Goal: Information Seeking & Learning: Learn about a topic

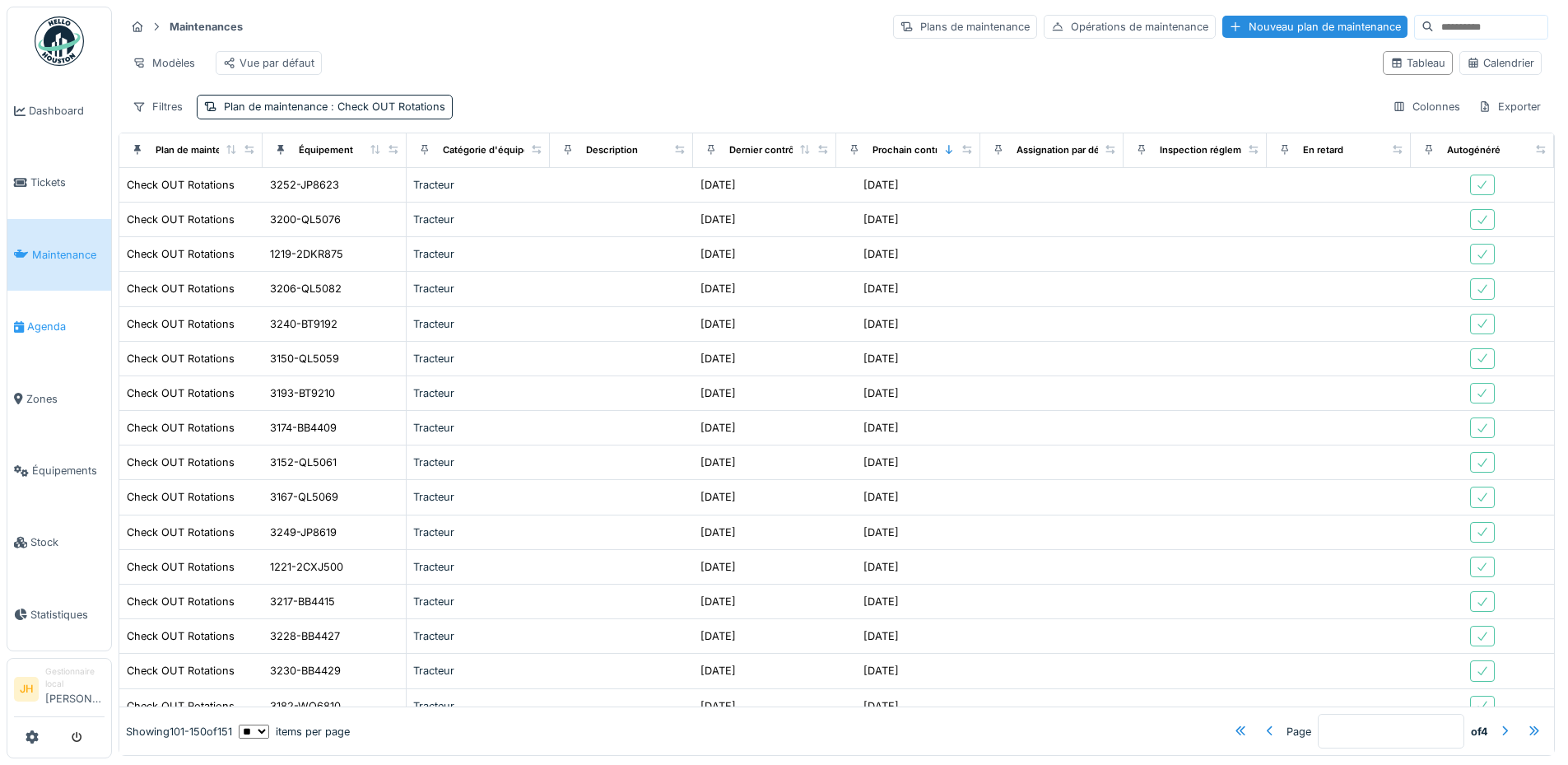
click at [53, 320] on span "Agenda" at bounding box center [66, 326] width 77 height 16
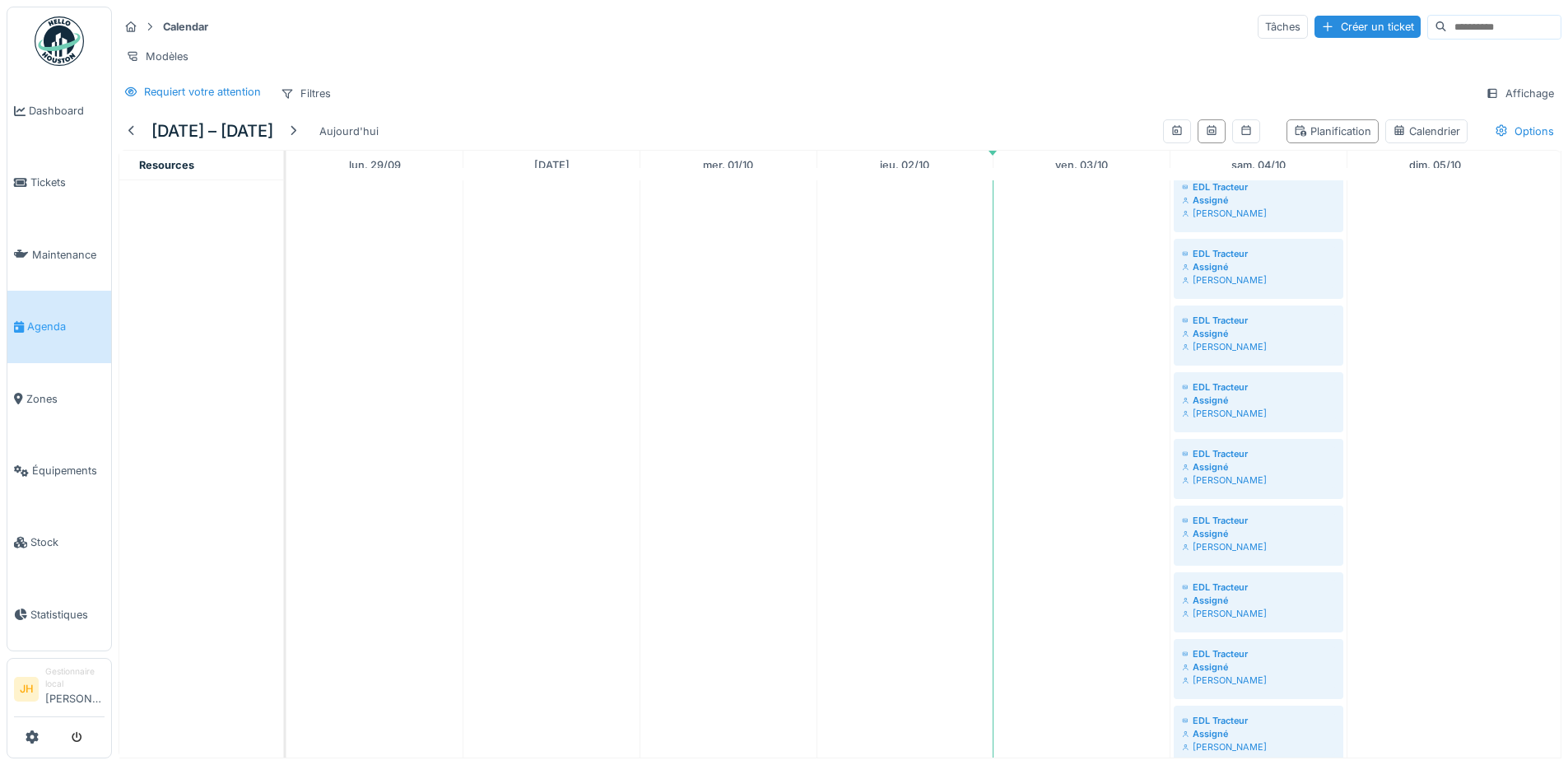
scroll to position [905, 0]
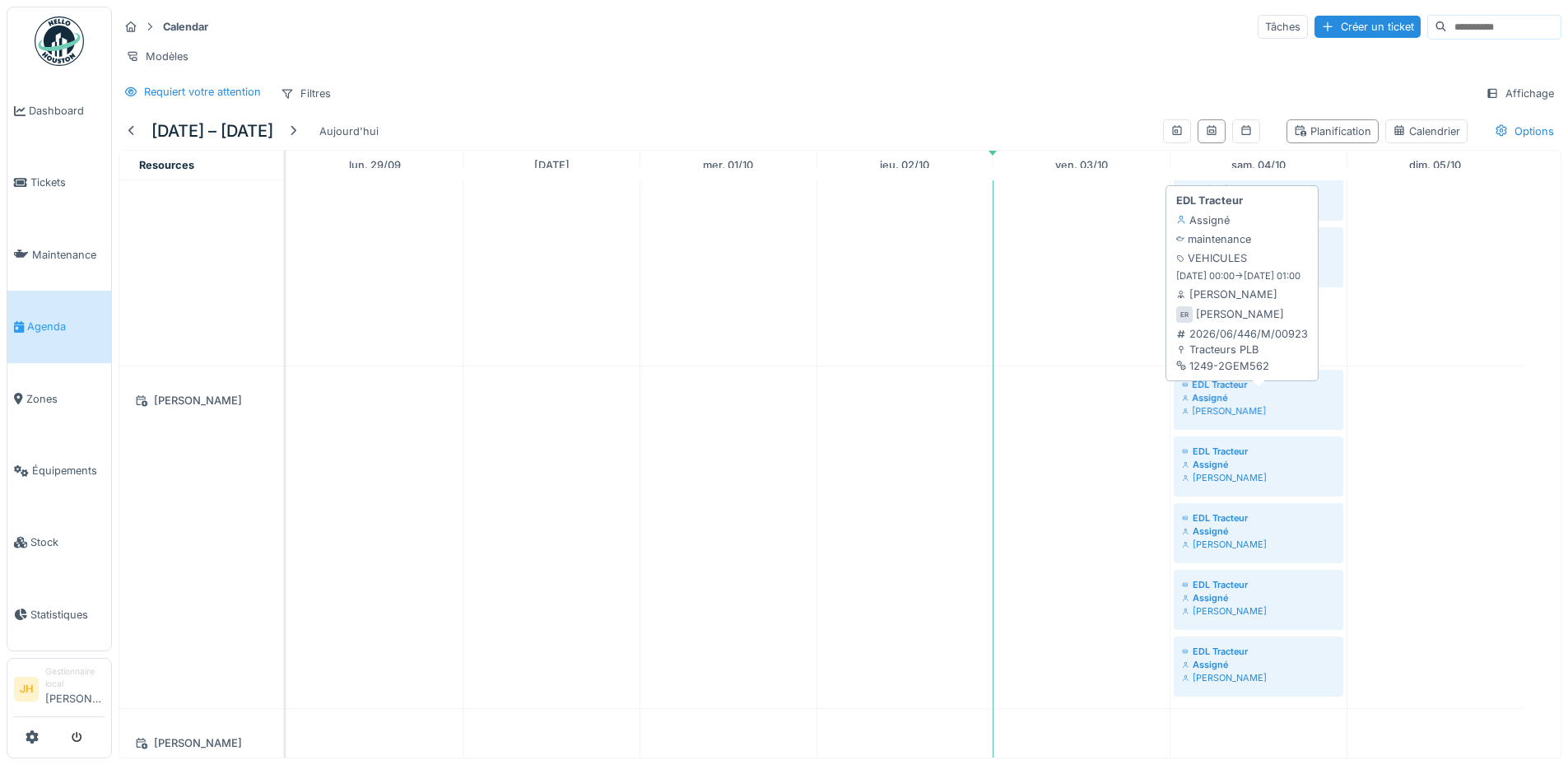
drag, startPoint x: 1257, startPoint y: 319, endPoint x: 1253, endPoint y: 410, distance: 91.1
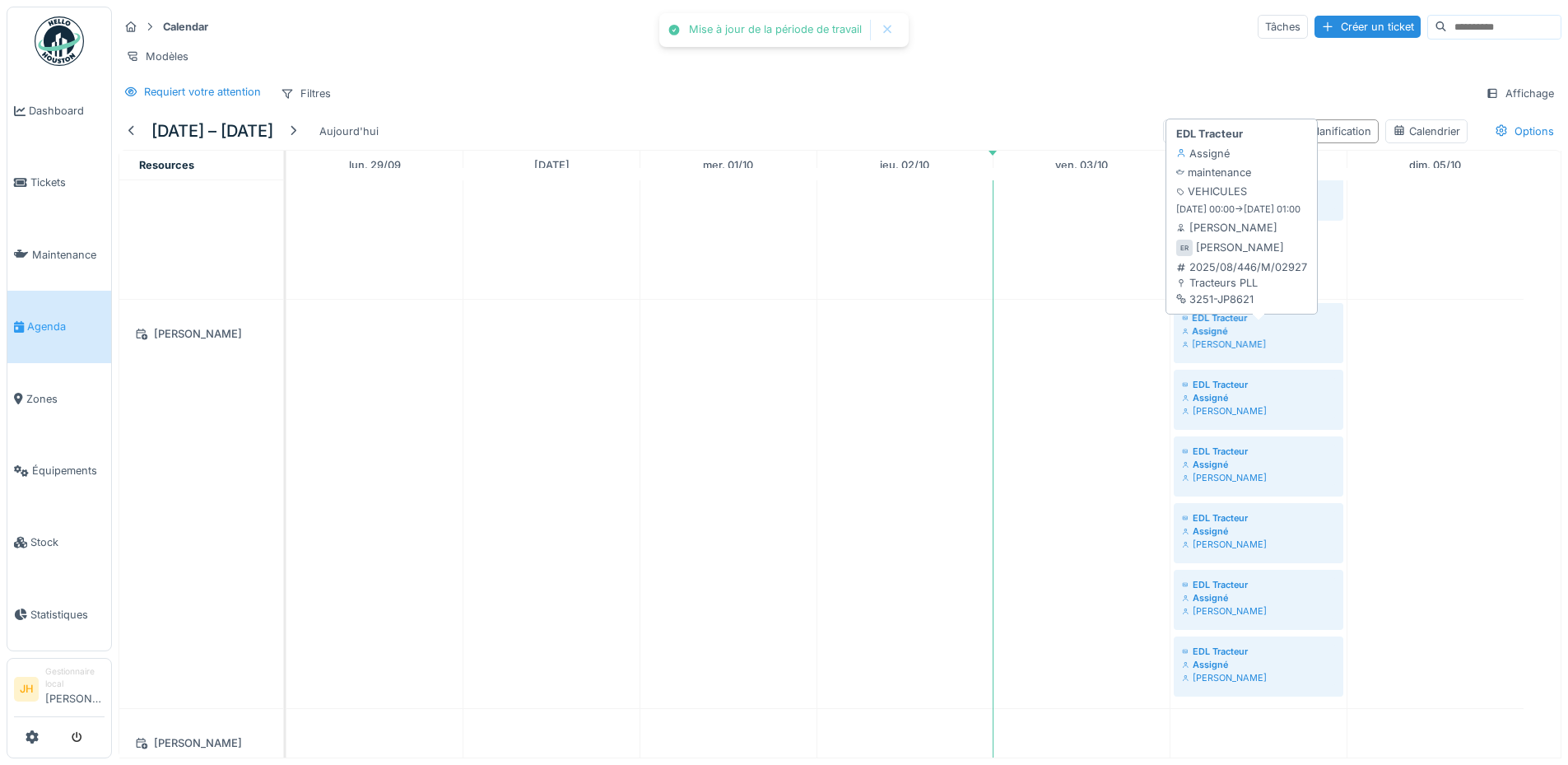
drag, startPoint x: 1261, startPoint y: 258, endPoint x: 1267, endPoint y: 326, distance: 68.3
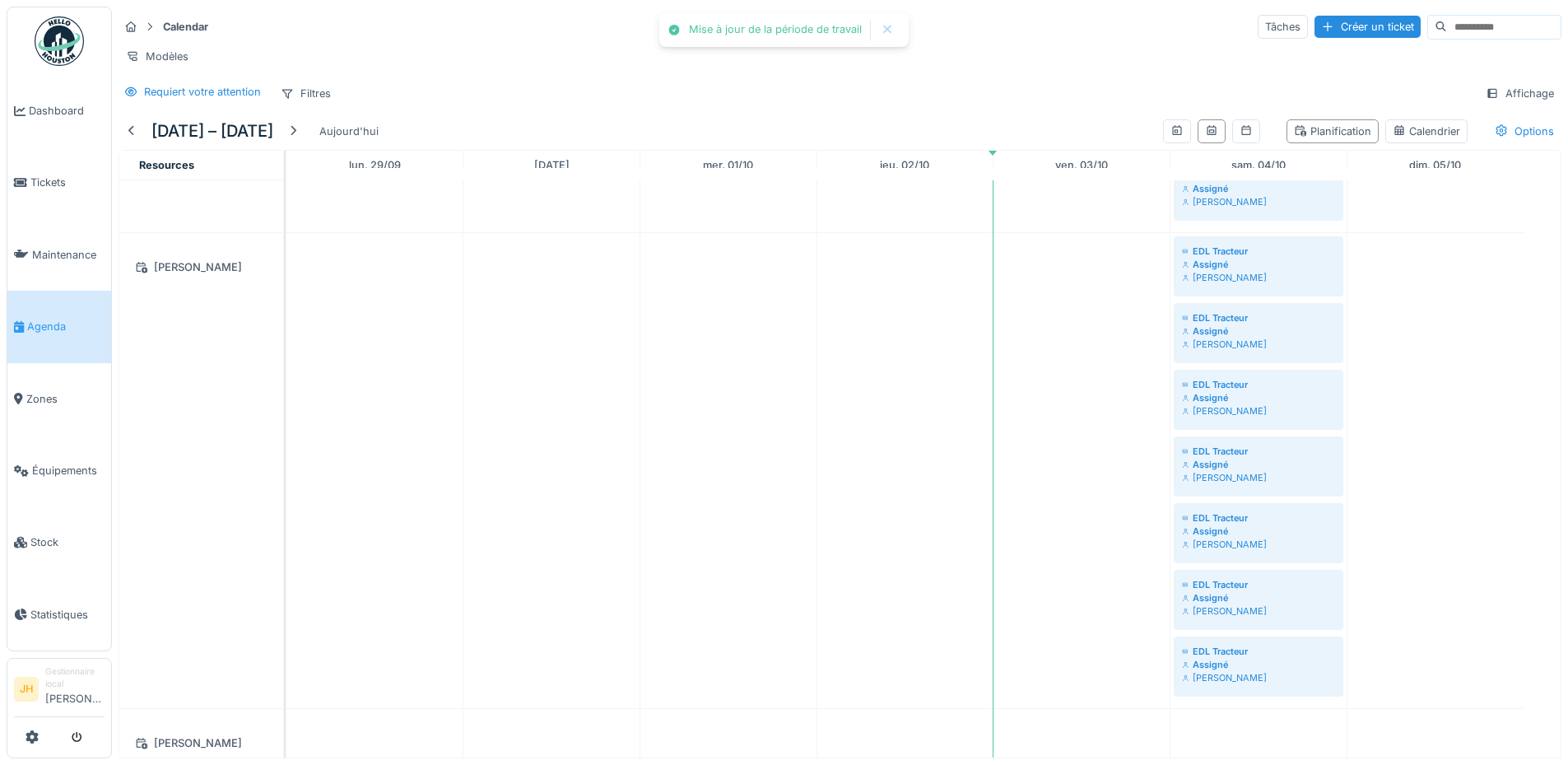
scroll to position [658, 0]
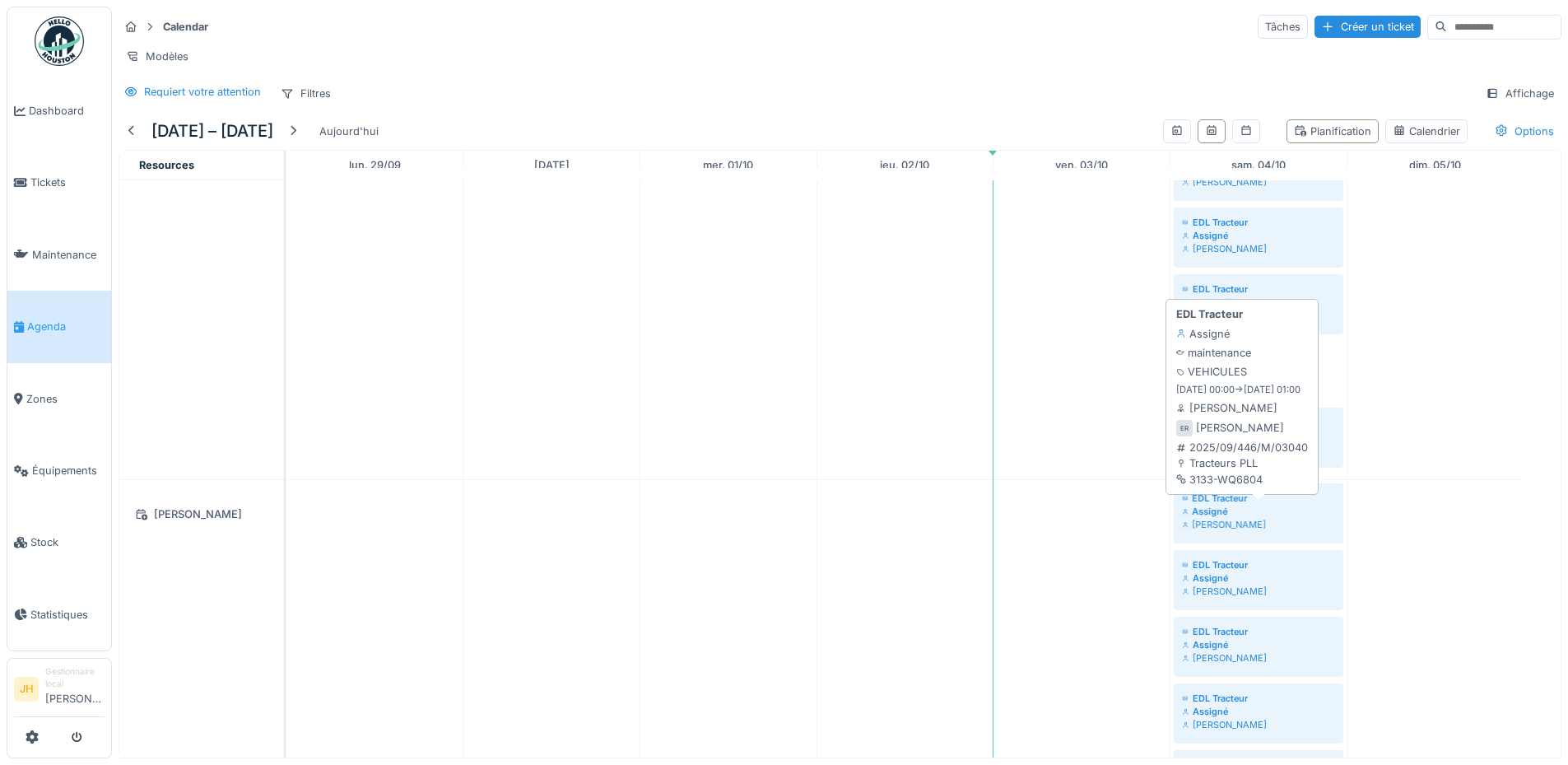
drag, startPoint x: 1258, startPoint y: 370, endPoint x: 1272, endPoint y: 513, distance: 143.7
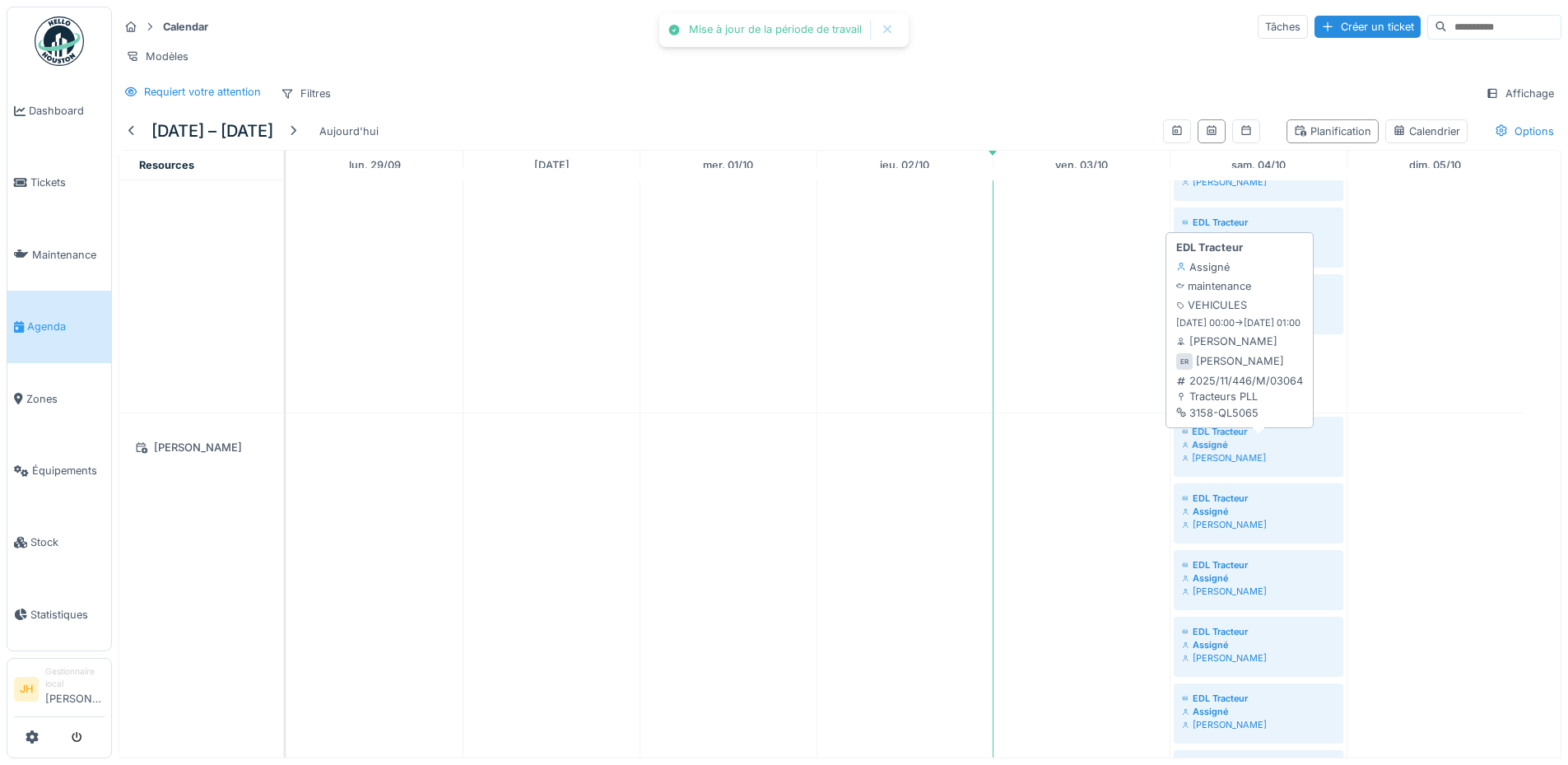
drag, startPoint x: 1253, startPoint y: 367, endPoint x: 1251, endPoint y: 442, distance: 75.0
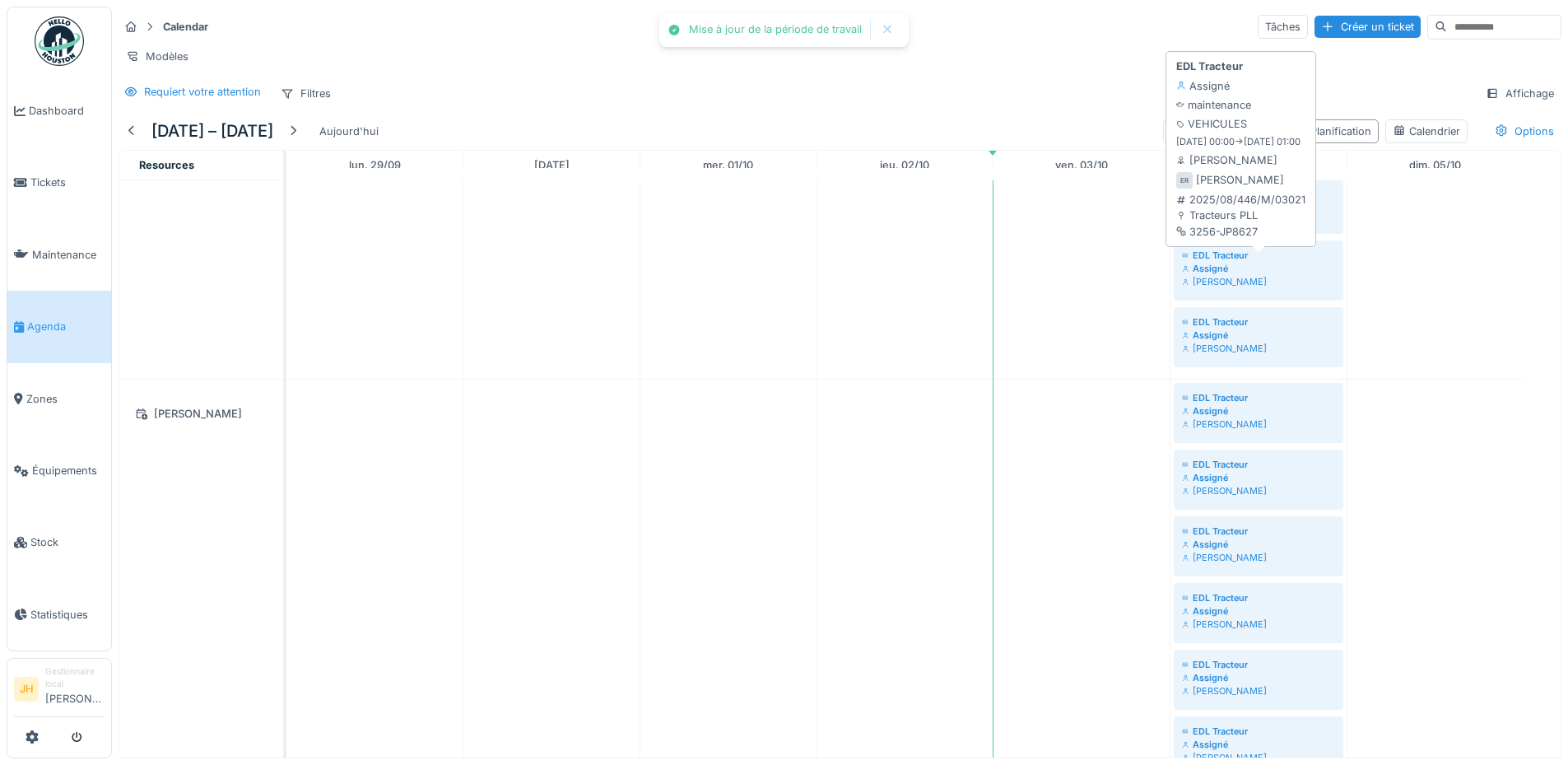
scroll to position [494, 0]
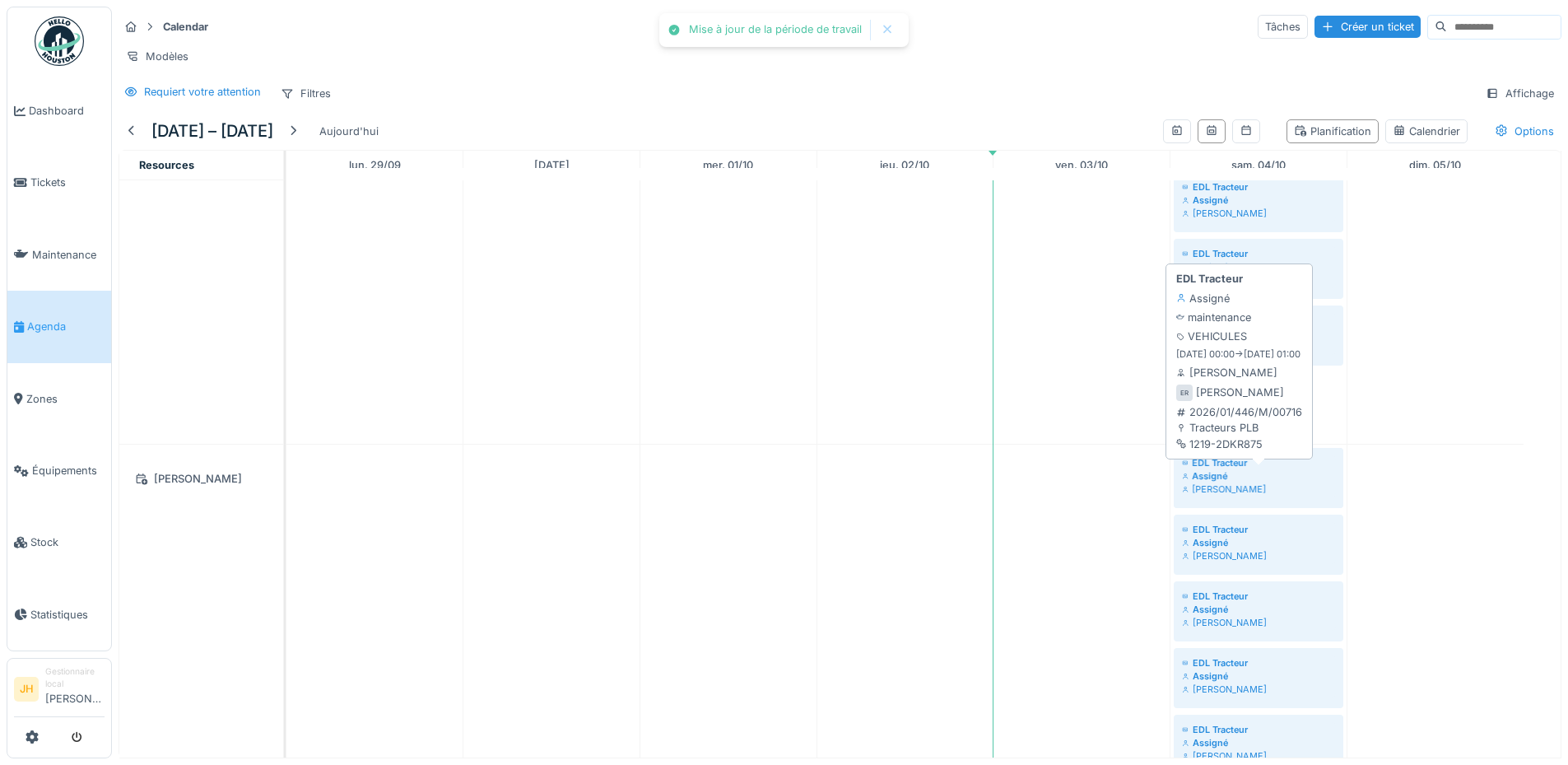
drag, startPoint x: 1247, startPoint y: 391, endPoint x: 1262, endPoint y: 491, distance: 101.1
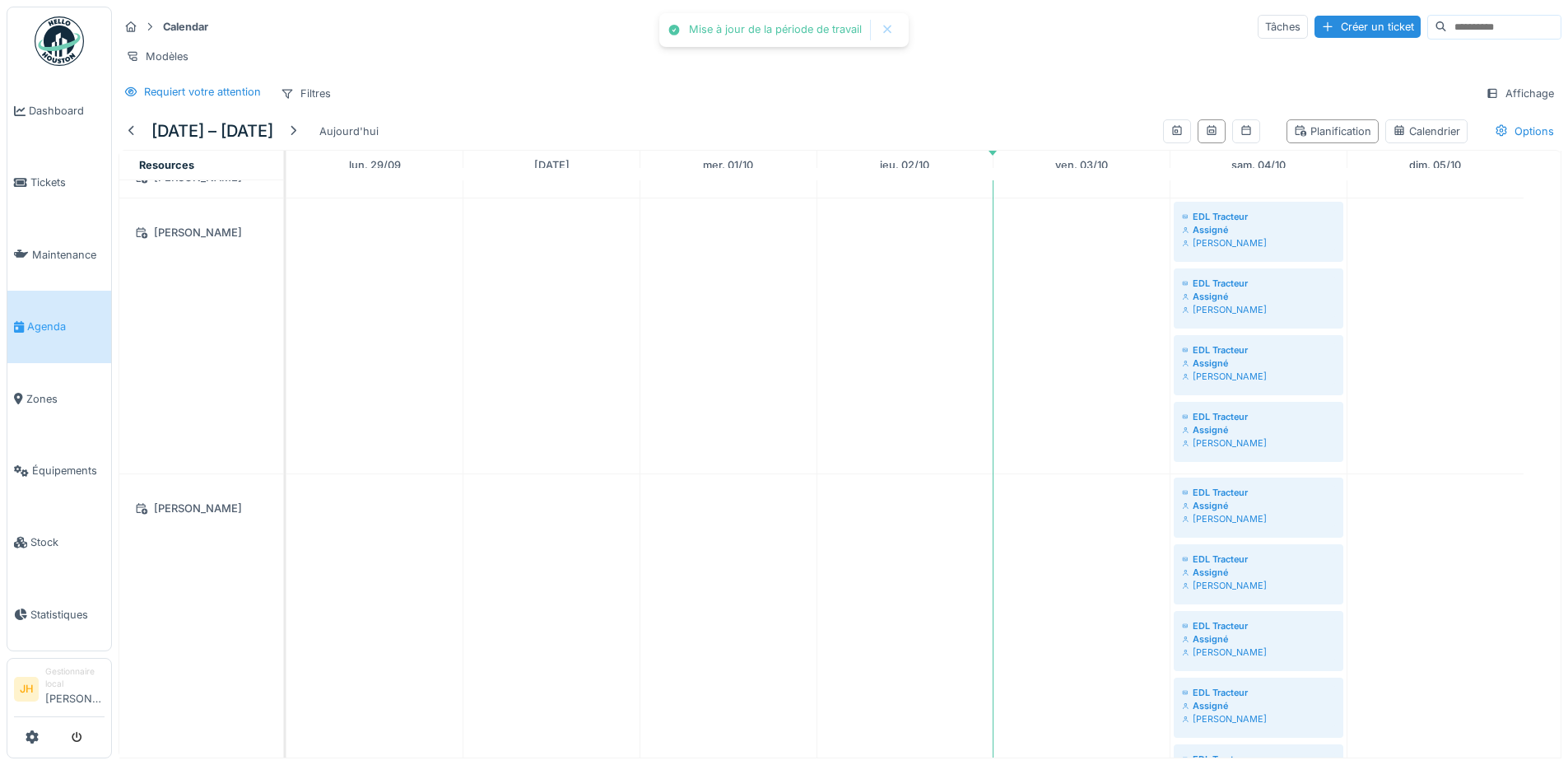
scroll to position [329, 0]
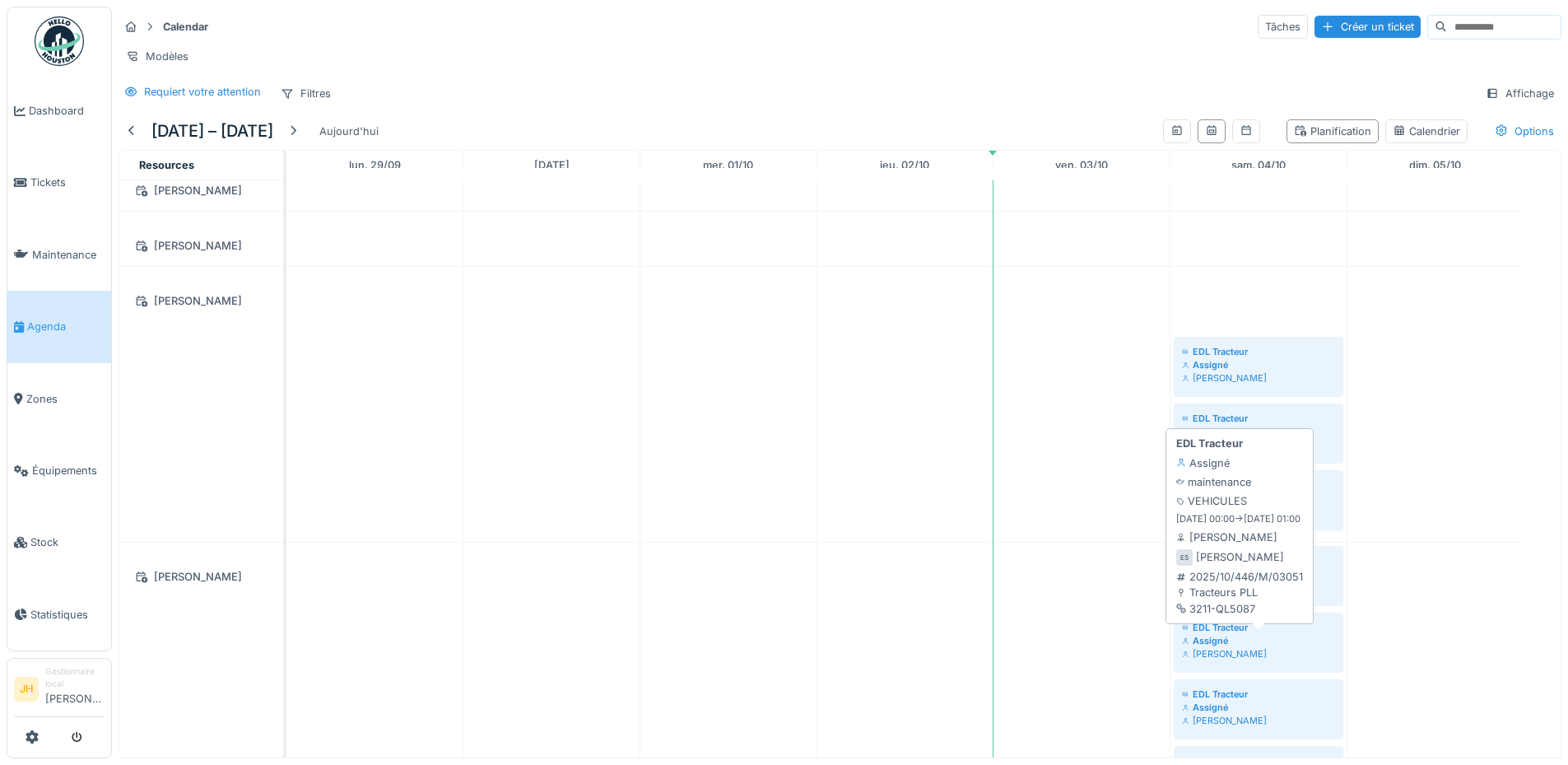
drag, startPoint x: 1253, startPoint y: 308, endPoint x: 1273, endPoint y: 623, distance: 315.6
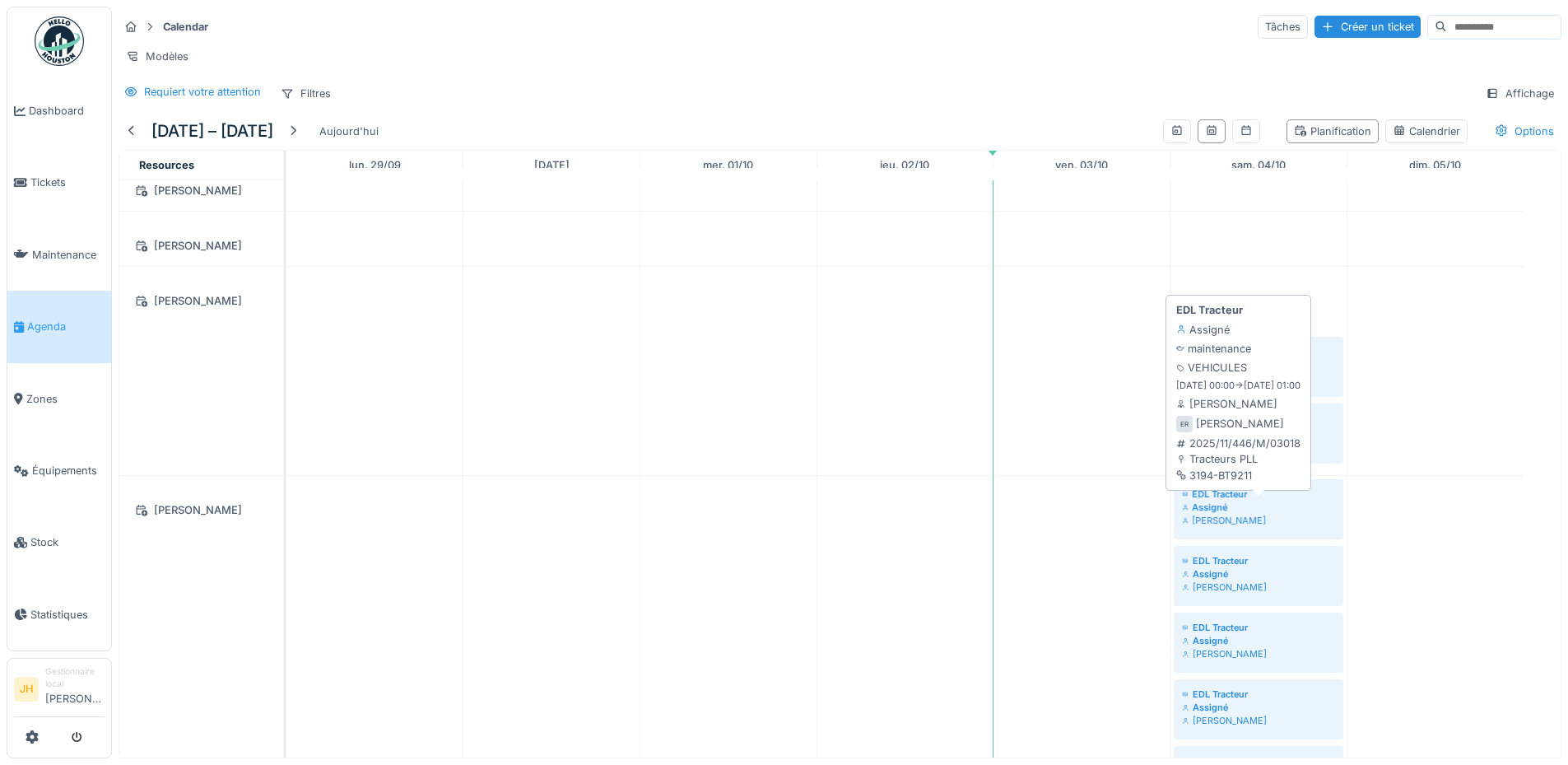
drag, startPoint x: 1253, startPoint y: 302, endPoint x: 1279, endPoint y: 492, distance: 191.8
drag, startPoint x: 1279, startPoint y: 295, endPoint x: 1280, endPoint y: 482, distance: 187.0
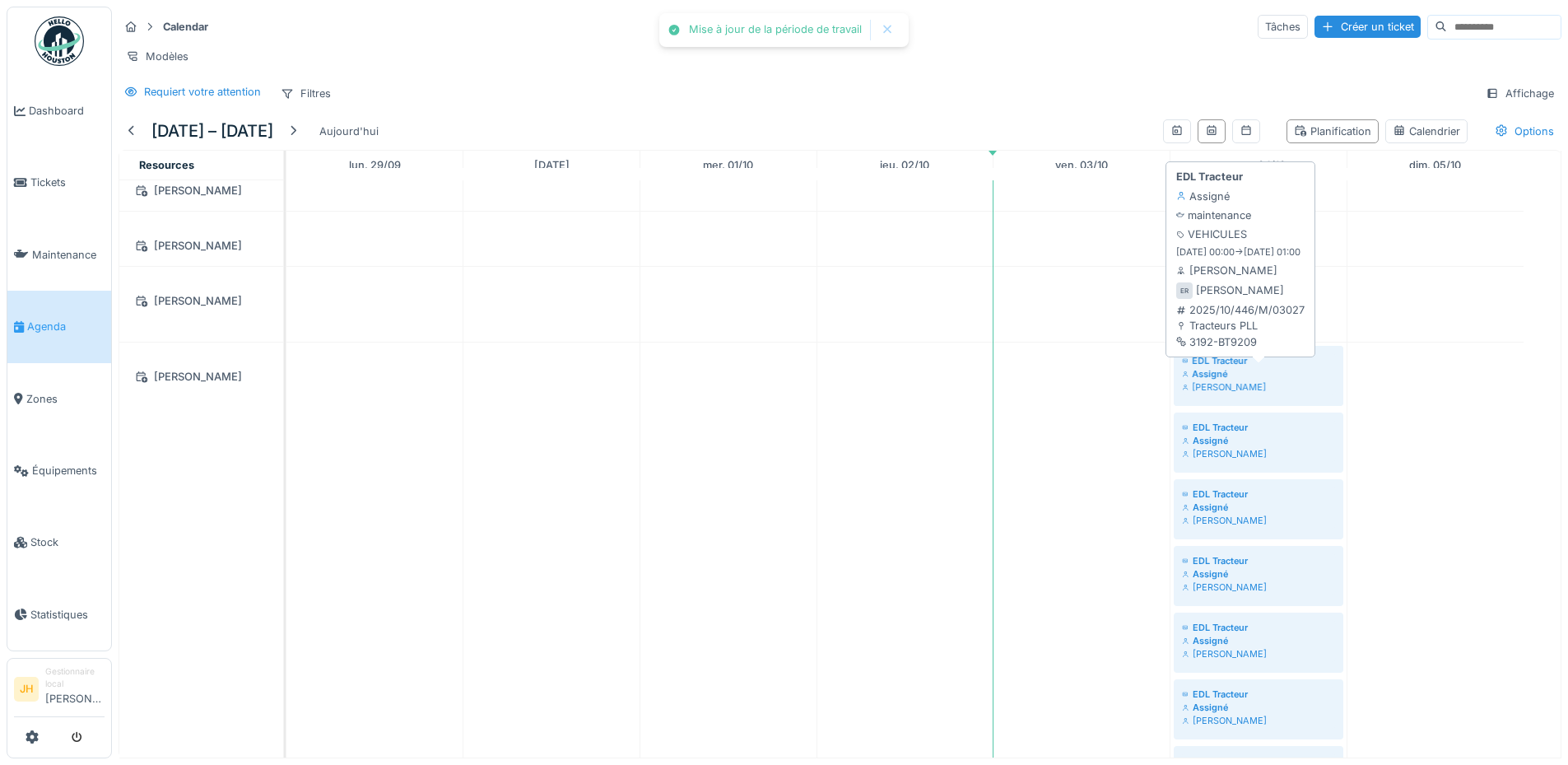
drag, startPoint x: 1255, startPoint y: 293, endPoint x: 1274, endPoint y: 438, distance: 146.2
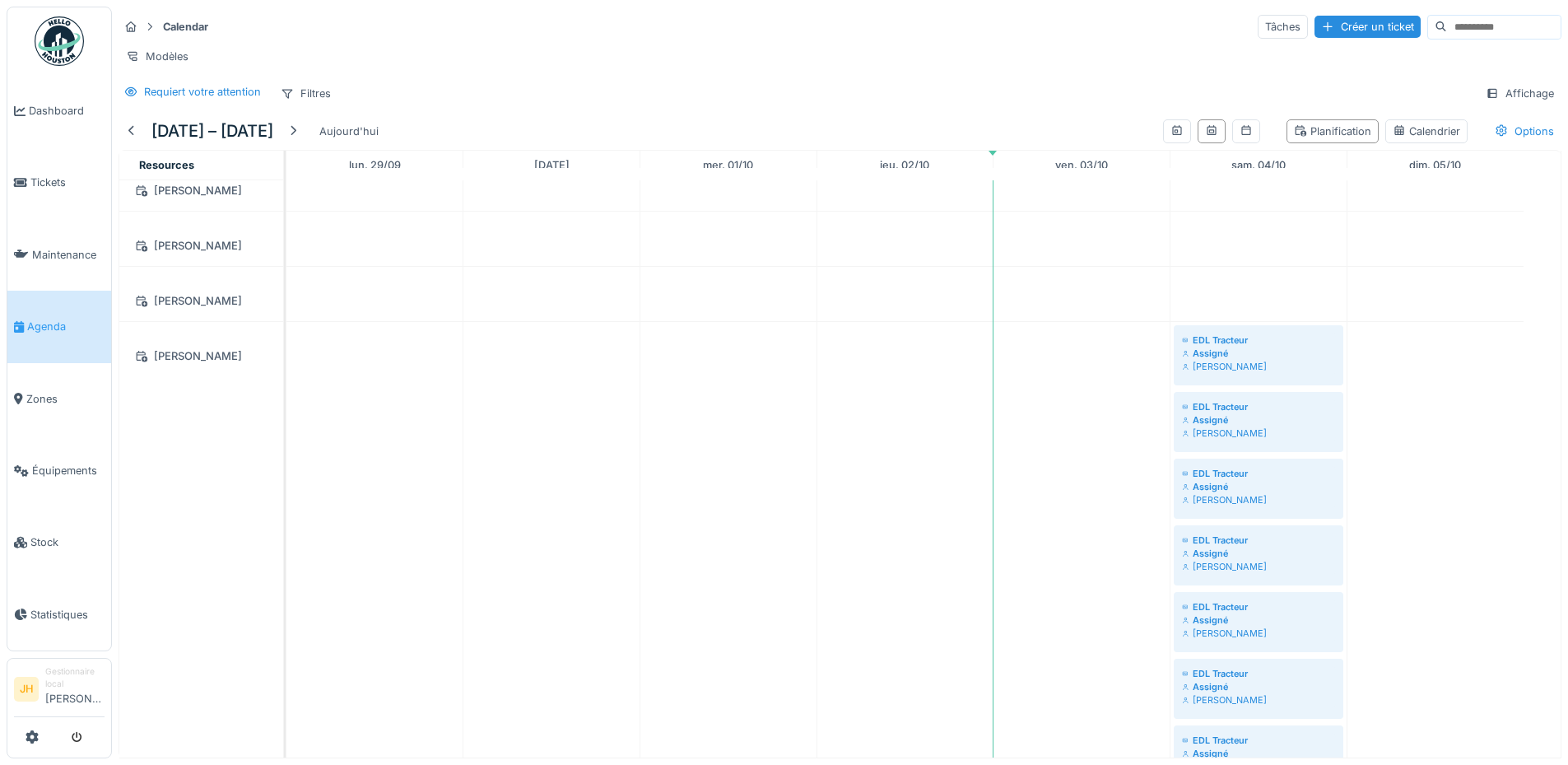
click at [1448, 16] on input at bounding box center [1504, 26] width 114 height 23
click at [78, 463] on span "Équipements" at bounding box center [67, 470] width 72 height 16
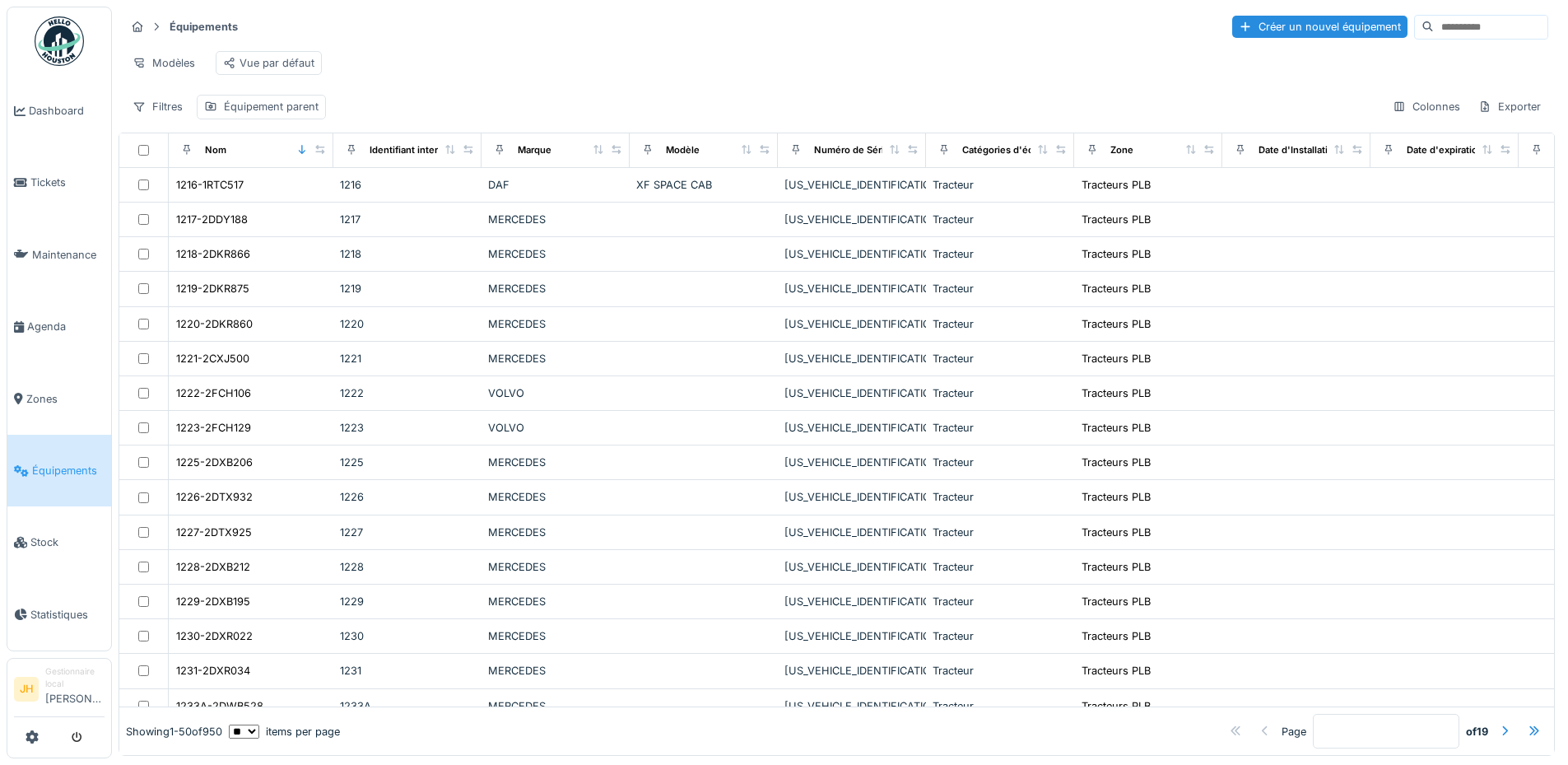
click at [1434, 27] on input at bounding box center [1491, 26] width 114 height 23
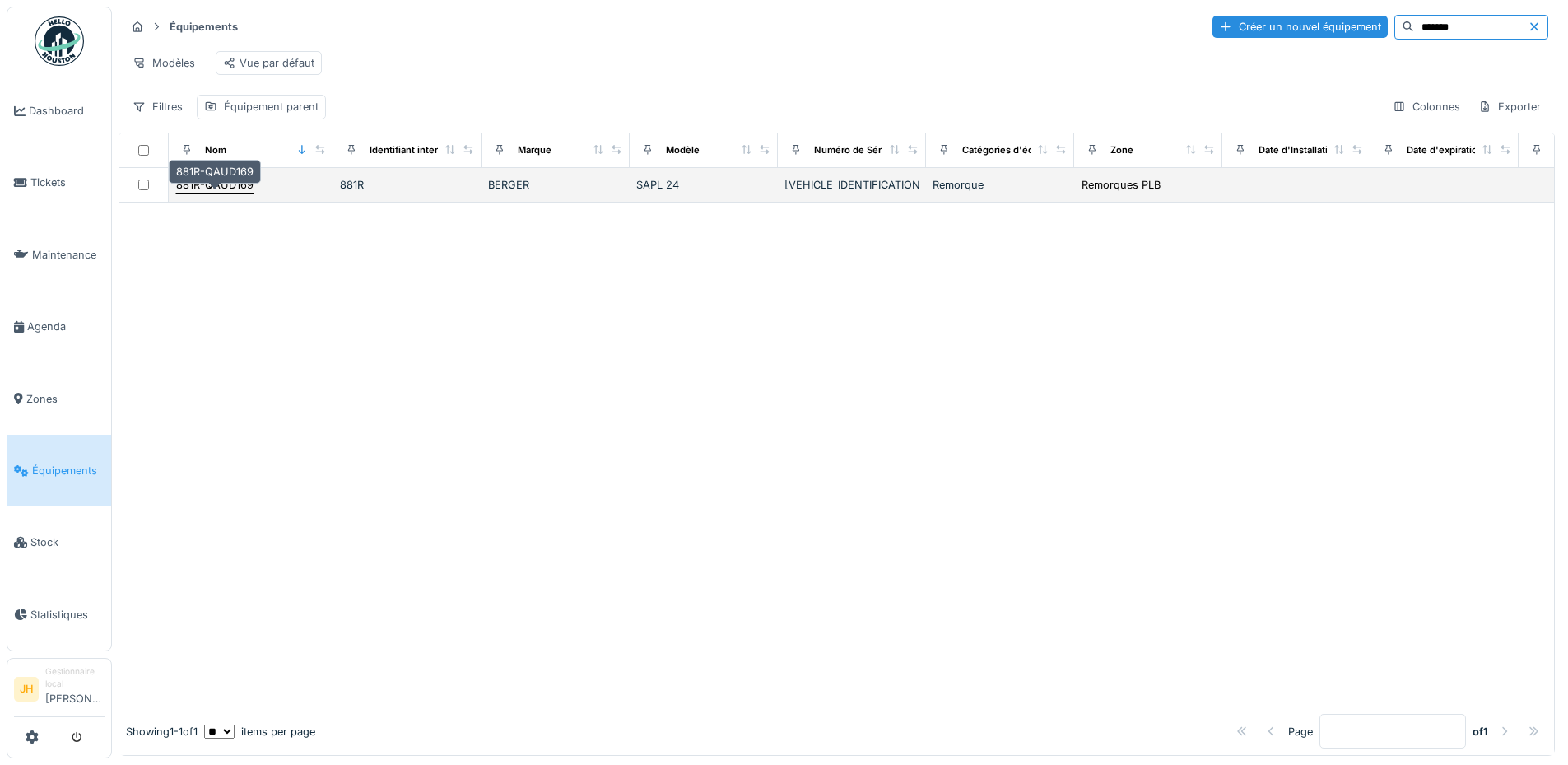
type input "*******"
click at [223, 192] on div "881R-QAUD169" at bounding box center [214, 184] width 77 height 16
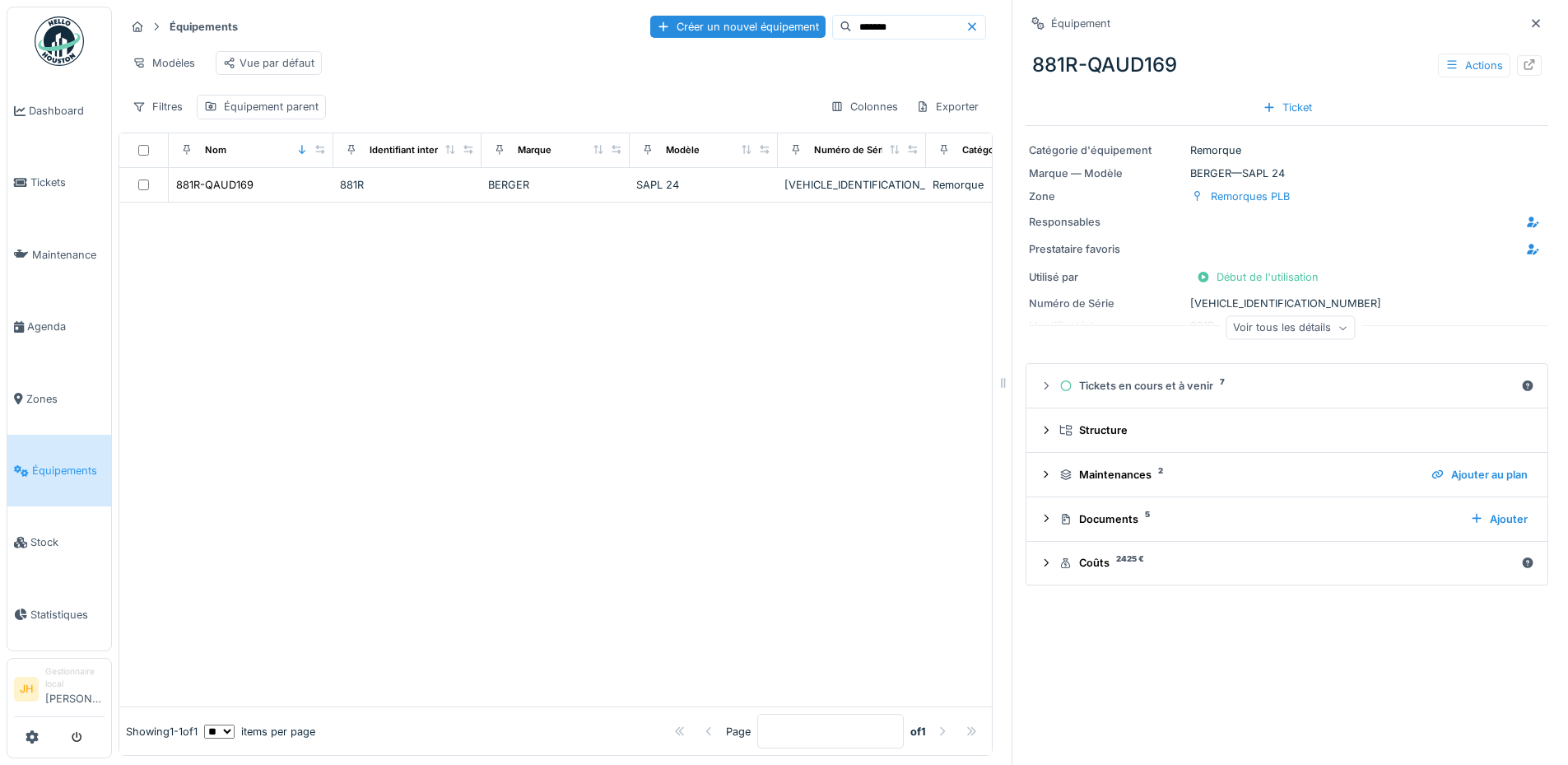
click at [795, 469] on div at bounding box center [555, 454] width 872 height 504
click at [1104, 522] on div "Documents 5" at bounding box center [1258, 519] width 397 height 16
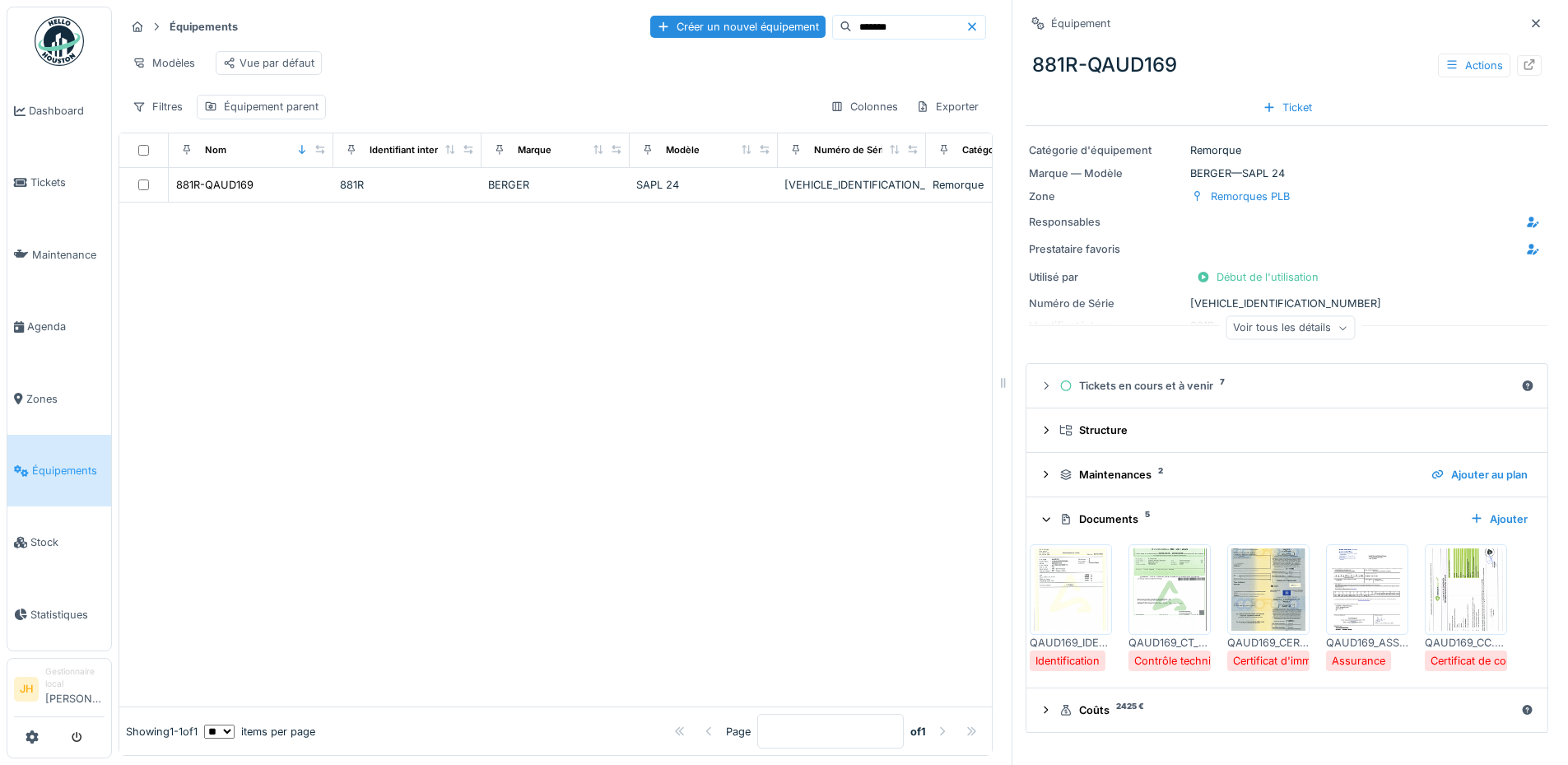
scroll to position [13, 0]
click at [1063, 589] on img at bounding box center [1070, 589] width 74 height 82
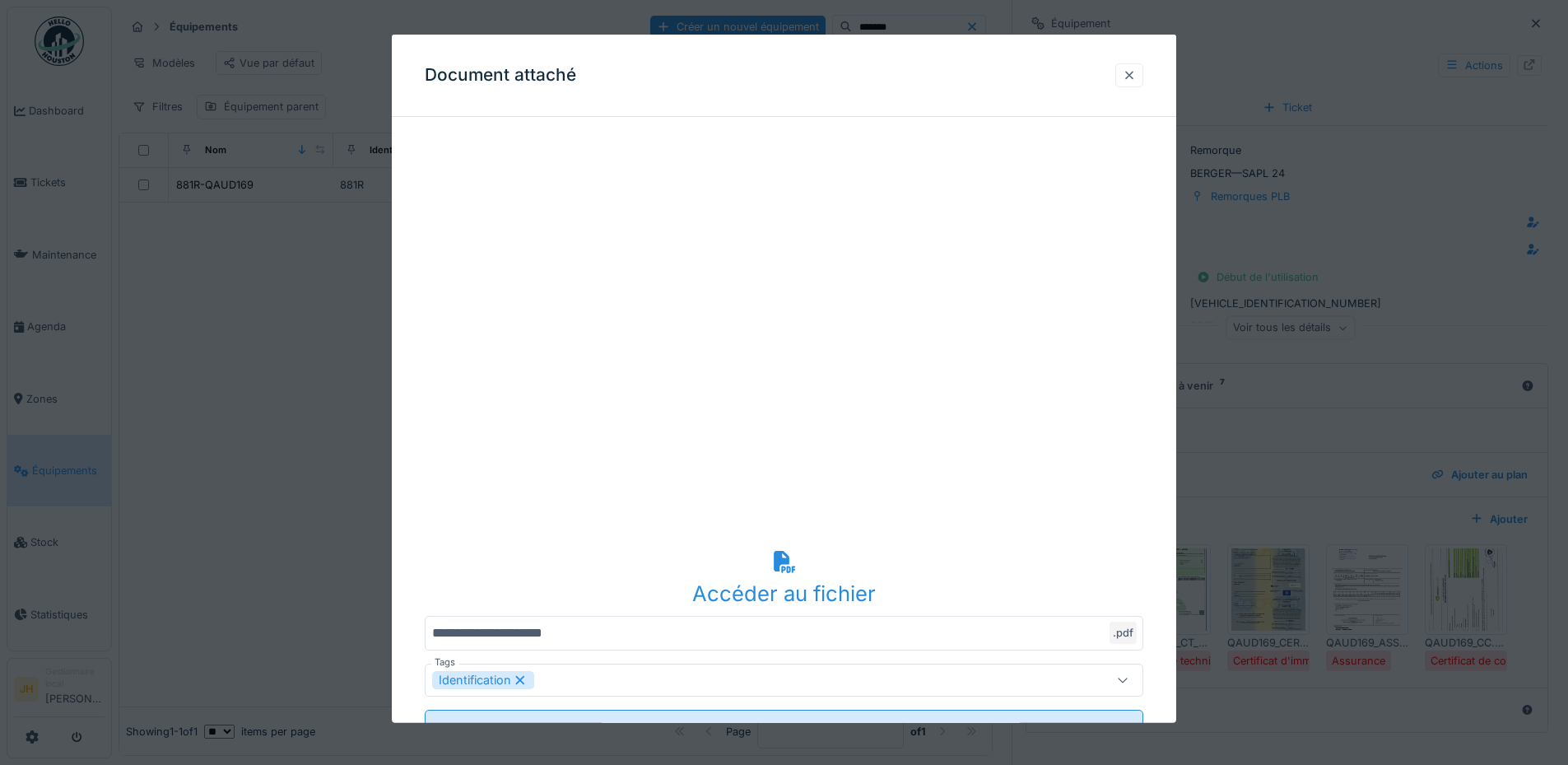
click at [1136, 75] on div at bounding box center [1130, 75] width 13 height 16
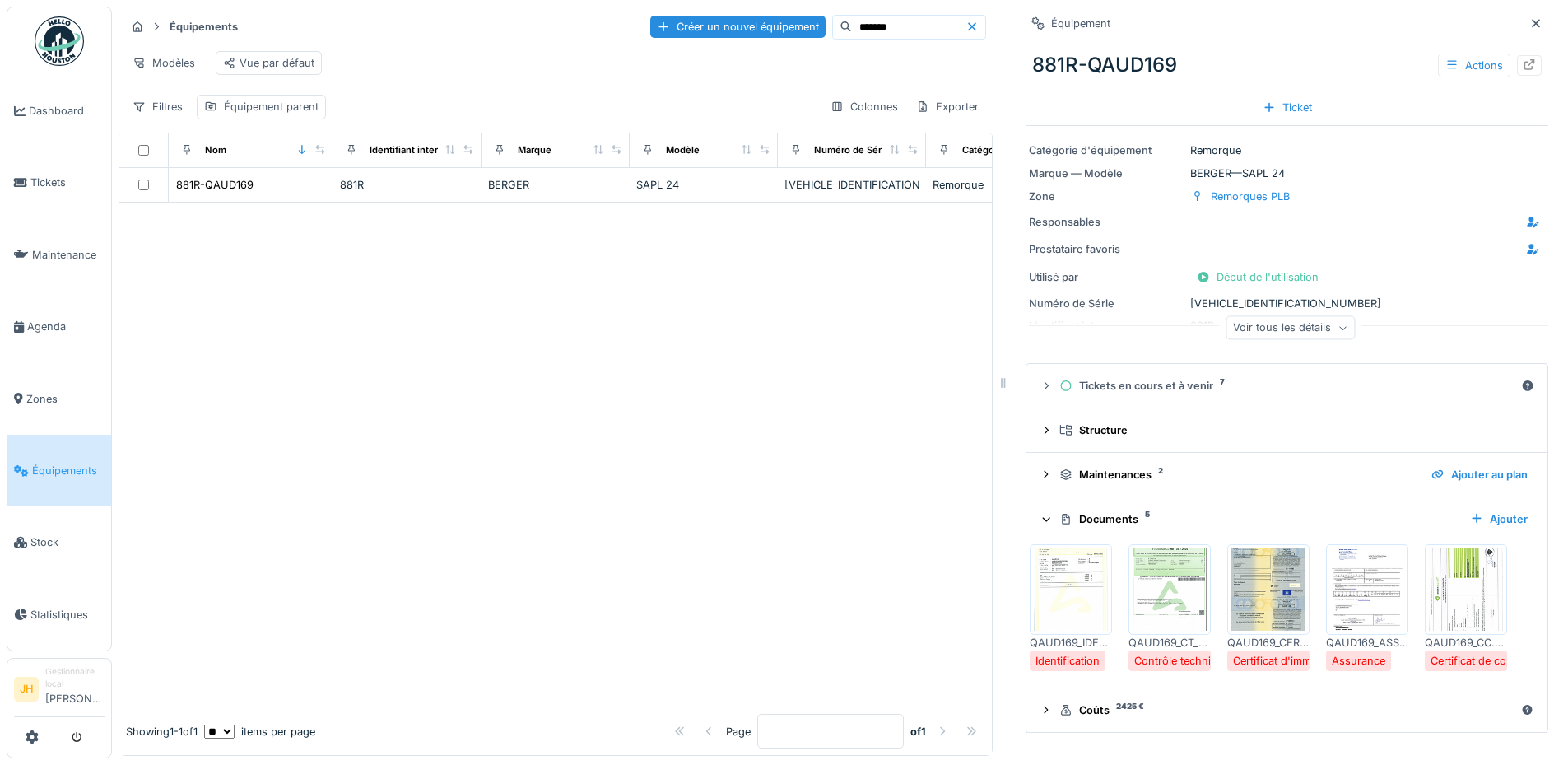
click at [1147, 577] on img at bounding box center [1170, 589] width 74 height 82
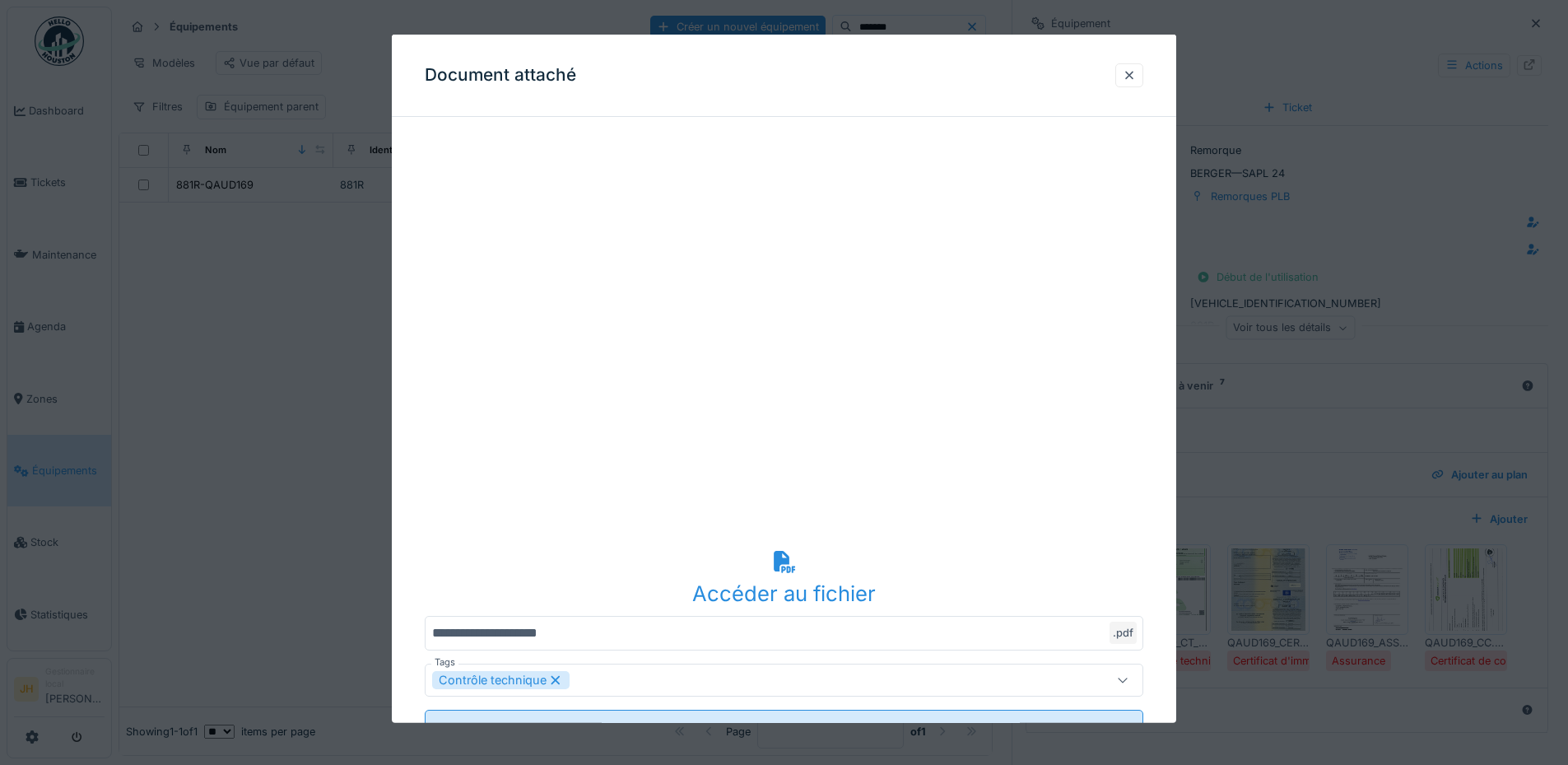
scroll to position [0, 0]
click at [1136, 77] on div at bounding box center [1130, 75] width 13 height 16
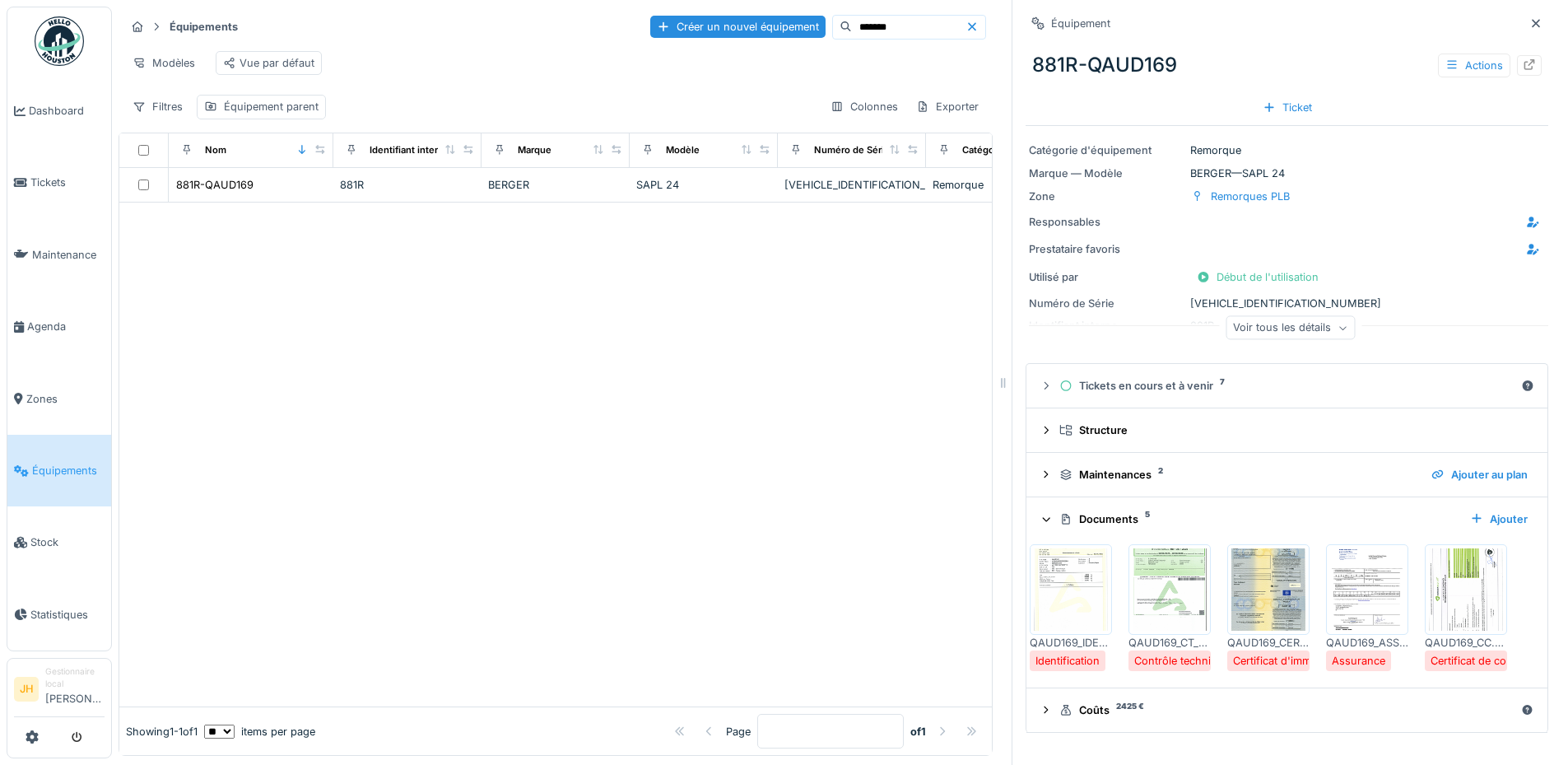
click at [1245, 585] on img at bounding box center [1268, 589] width 74 height 82
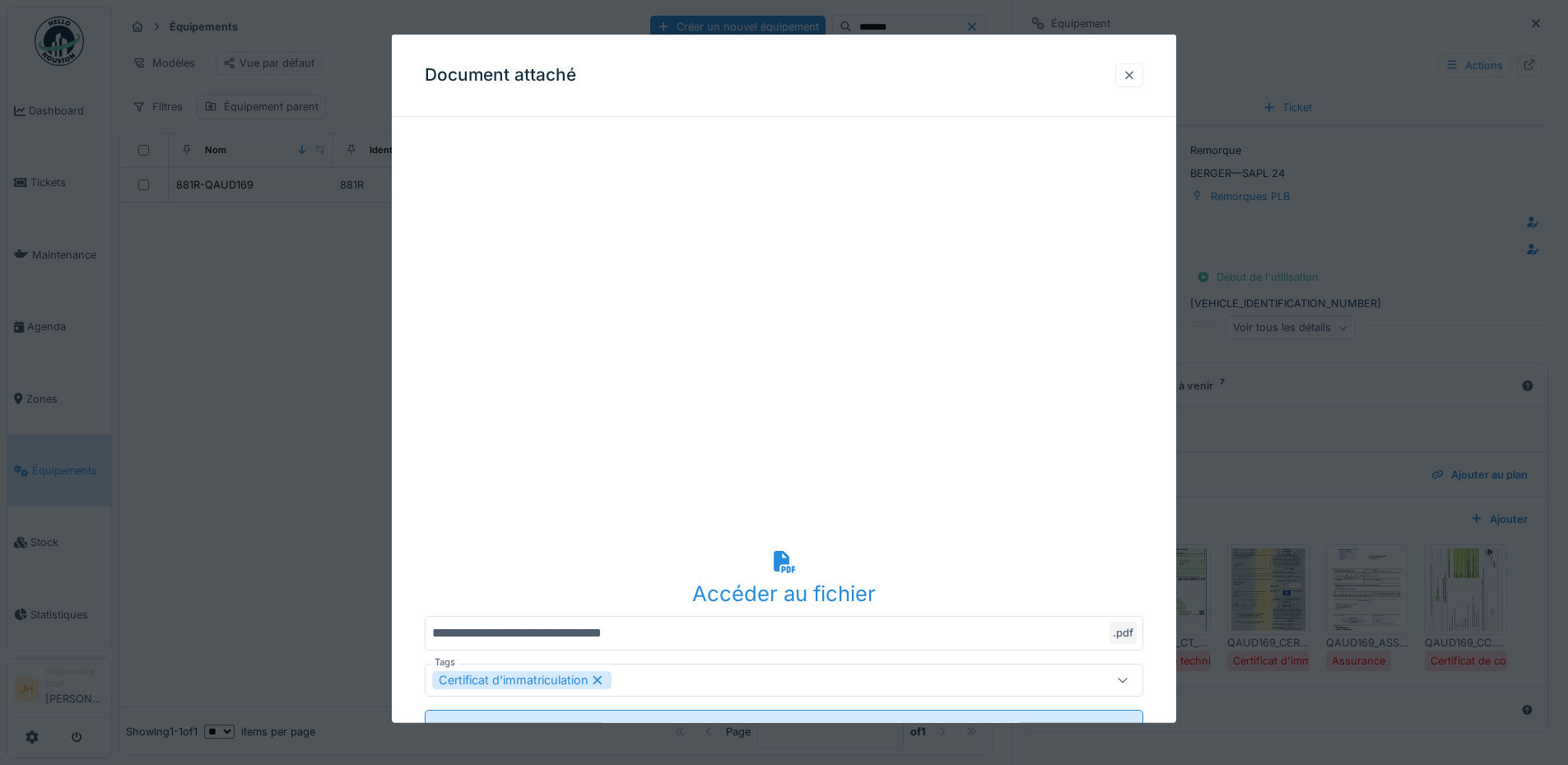
click at [1135, 70] on div at bounding box center [1130, 75] width 13 height 16
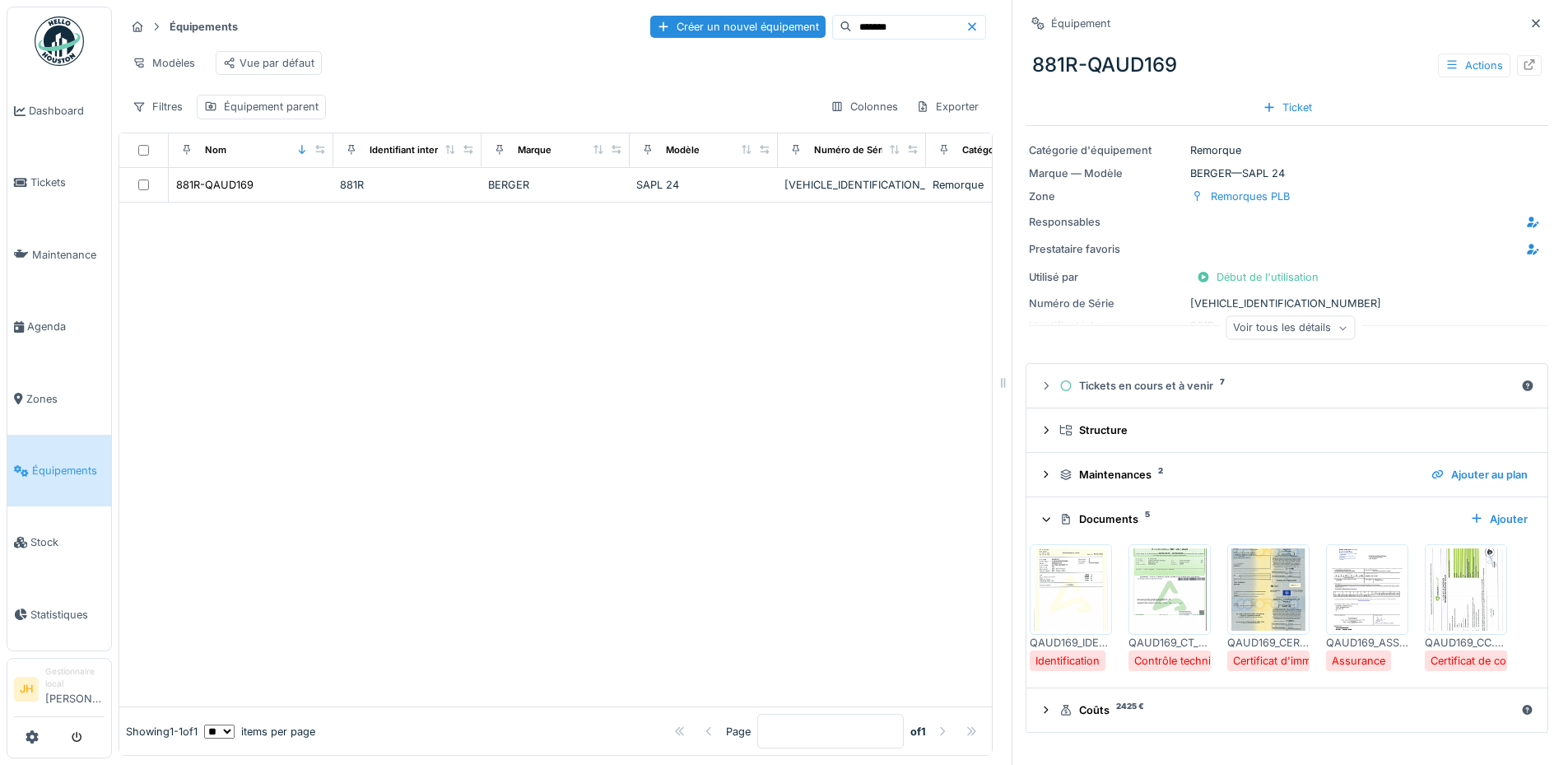
click at [1363, 584] on img at bounding box center [1367, 589] width 74 height 82
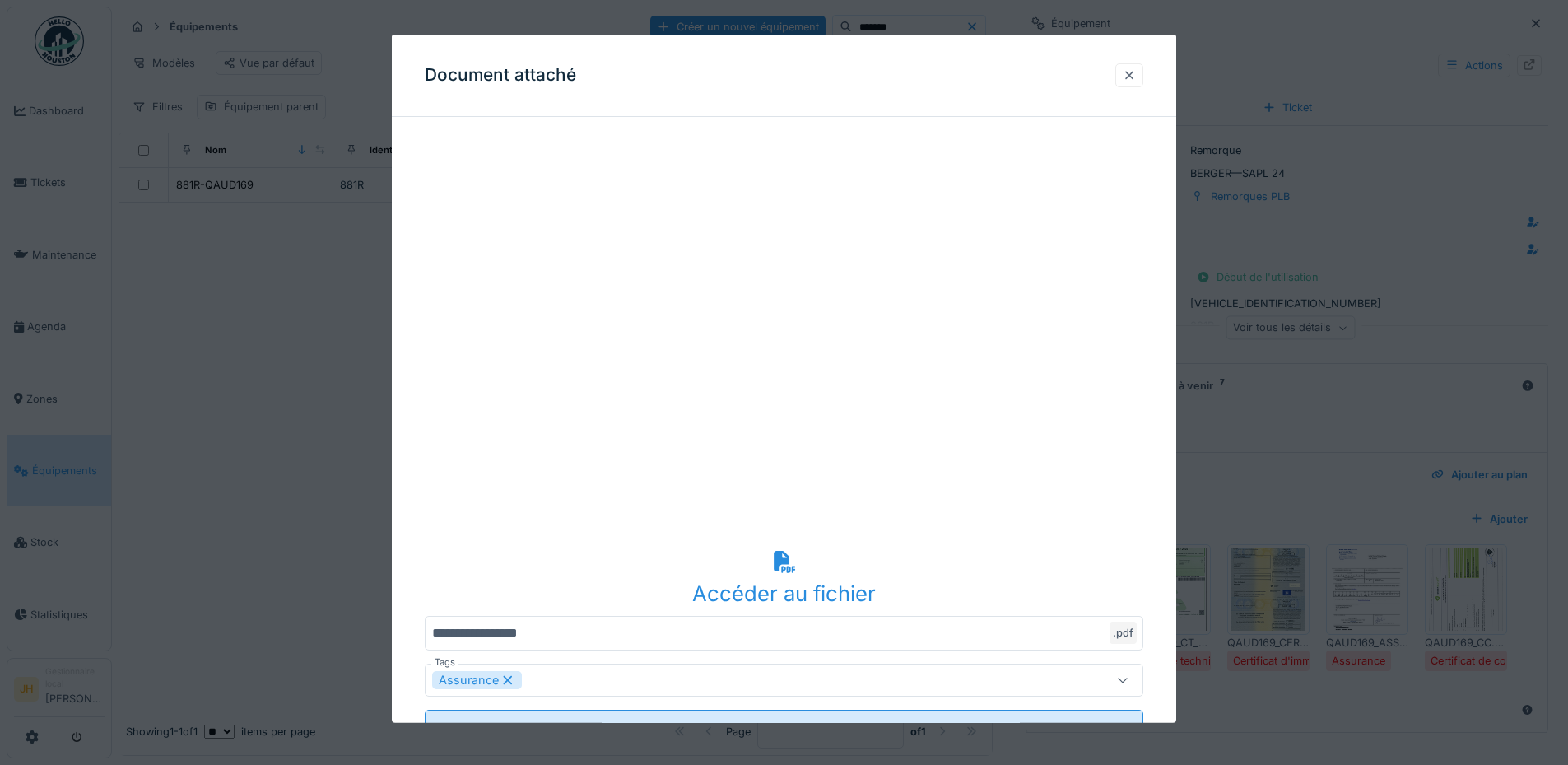
click at [1143, 74] on div at bounding box center [1130, 76] width 28 height 24
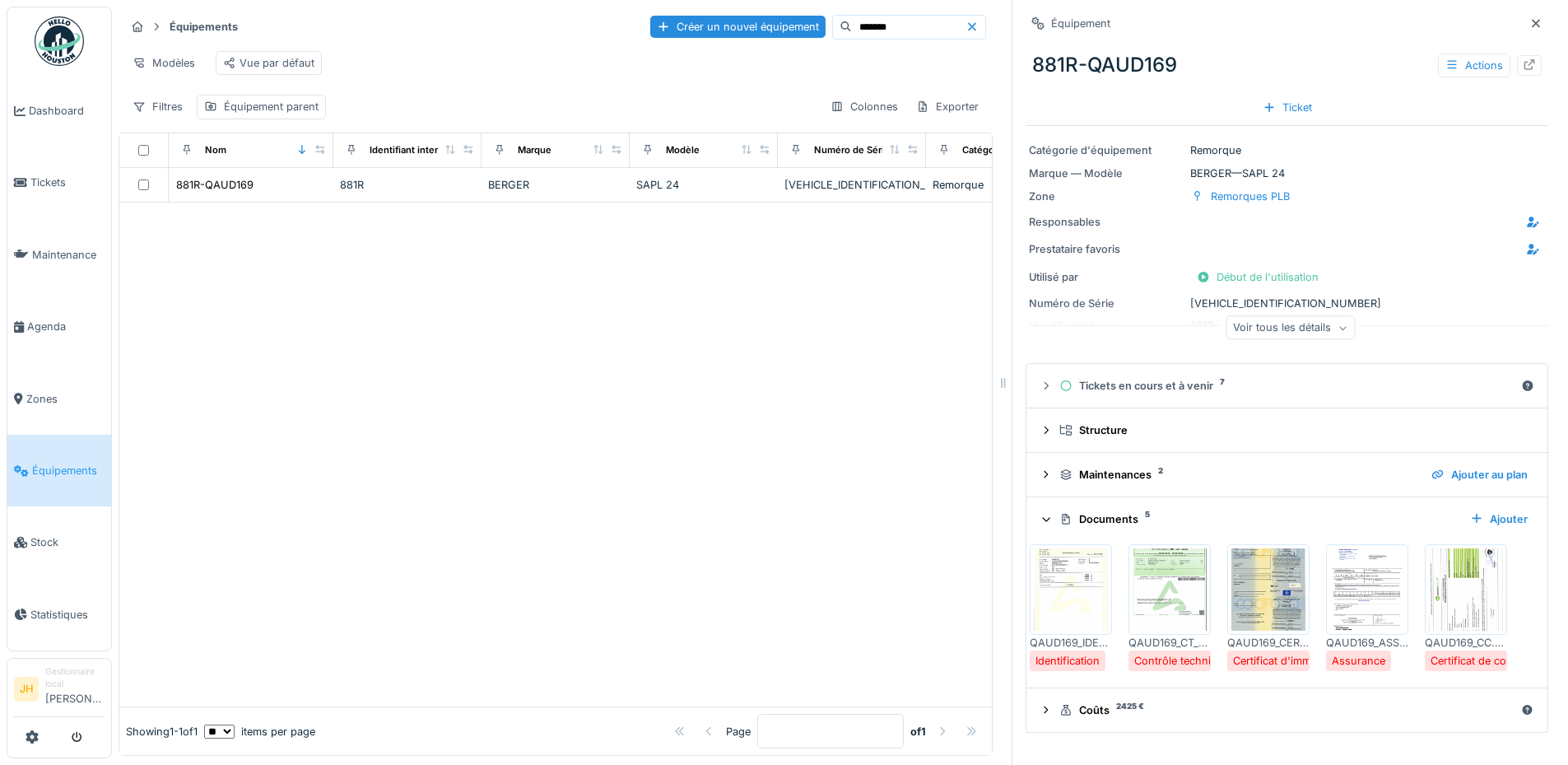
click at [1454, 626] on img at bounding box center [1466, 589] width 74 height 82
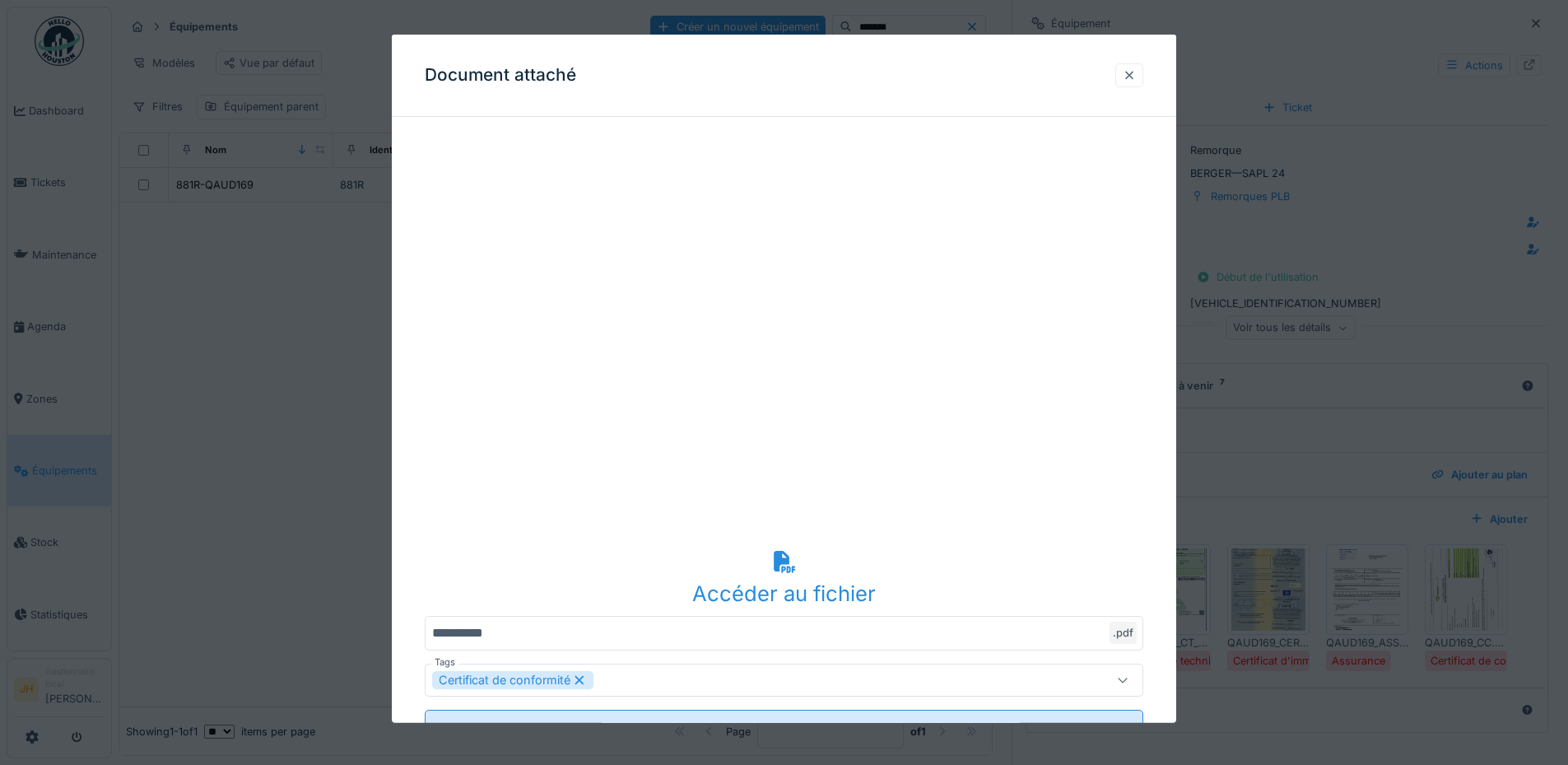
click at [1143, 76] on div at bounding box center [1130, 76] width 28 height 24
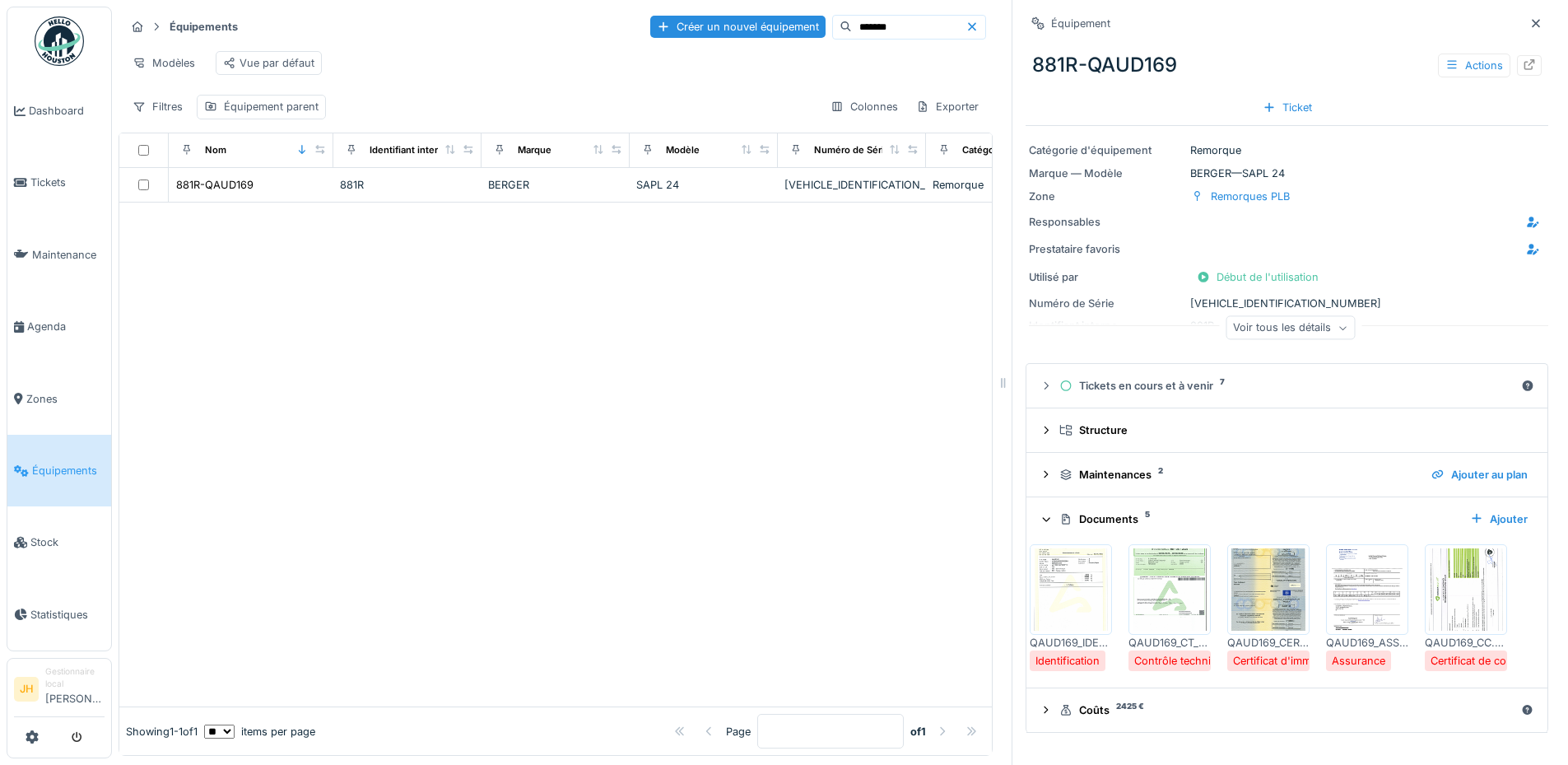
click at [624, 516] on div at bounding box center [555, 454] width 872 height 504
click at [799, 476] on div at bounding box center [555, 454] width 872 height 504
drag, startPoint x: 797, startPoint y: 476, endPoint x: 623, endPoint y: 453, distance: 175.5
click at [623, 453] on div at bounding box center [555, 454] width 872 height 504
